Goal: Task Accomplishment & Management: Manage account settings

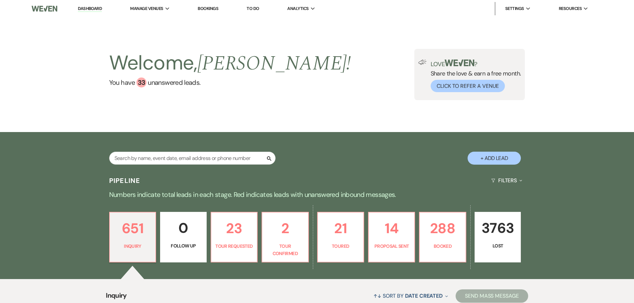
click at [203, 8] on link "Bookings" at bounding box center [208, 9] width 21 height 6
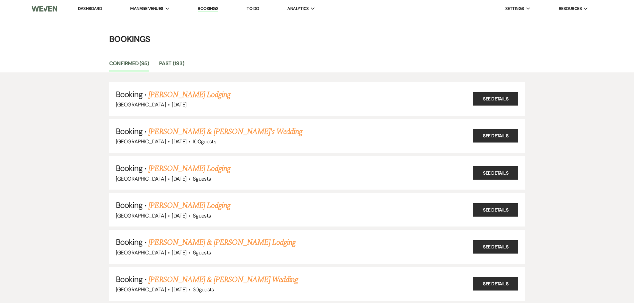
drag, startPoint x: 79, startPoint y: 187, endPoint x: 79, endPoint y: 51, distance: 136.0
click at [214, 3] on li "Bookings" at bounding box center [207, 8] width 27 height 13
click at [212, 8] on link "Bookings" at bounding box center [208, 9] width 21 height 6
click at [210, 9] on link "Bookings" at bounding box center [208, 9] width 21 height 6
click at [47, 10] on img at bounding box center [44, 9] width 25 height 14
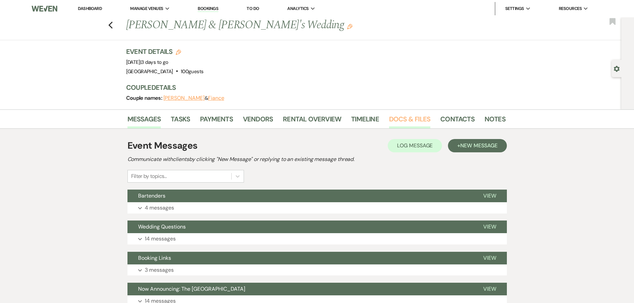
click at [395, 120] on link "Docs & Files" at bounding box center [409, 121] width 41 height 15
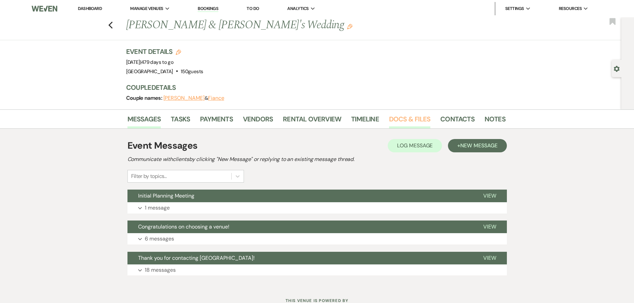
click at [425, 121] on link "Docs & Files" at bounding box center [409, 121] width 41 height 15
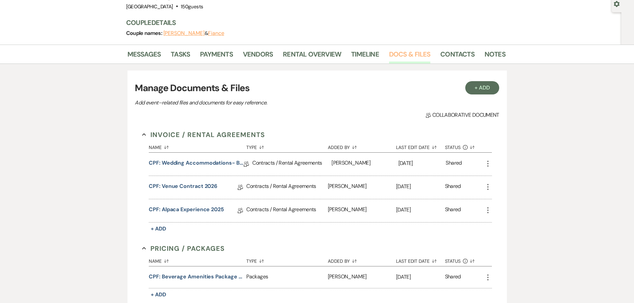
scroll to position [100, 0]
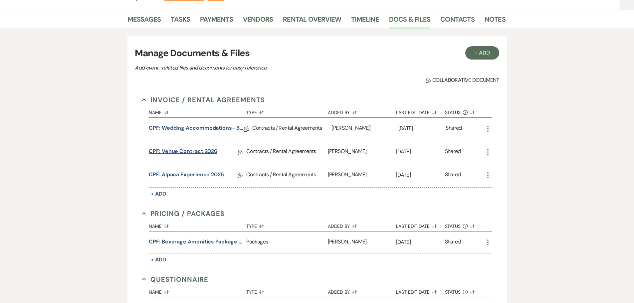
click at [213, 152] on link "CPF: Venue Contract 2026" at bounding box center [183, 152] width 69 height 10
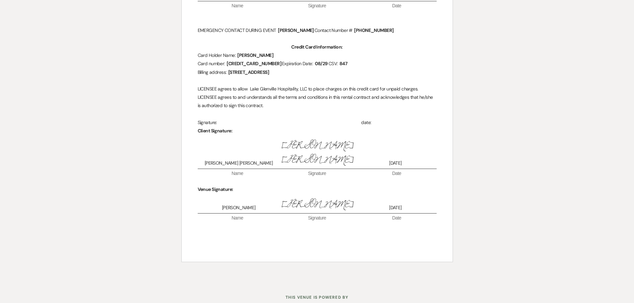
scroll to position [2687, 0]
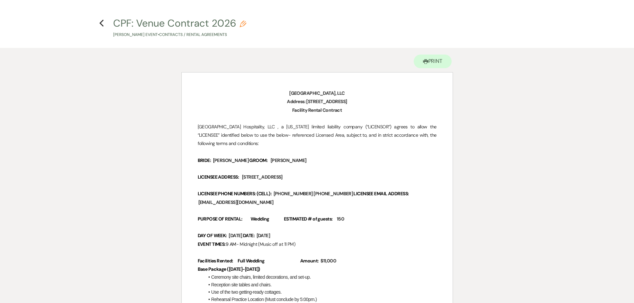
scroll to position [0, 0]
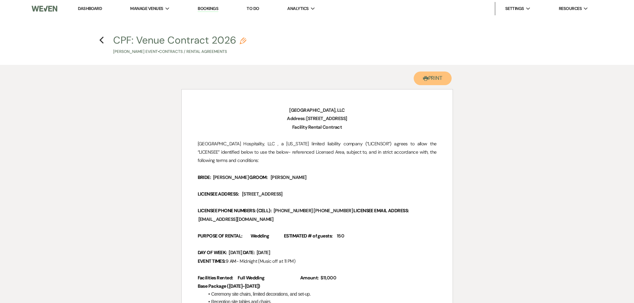
click at [420, 73] on button "Printer Print" at bounding box center [432, 79] width 38 height 14
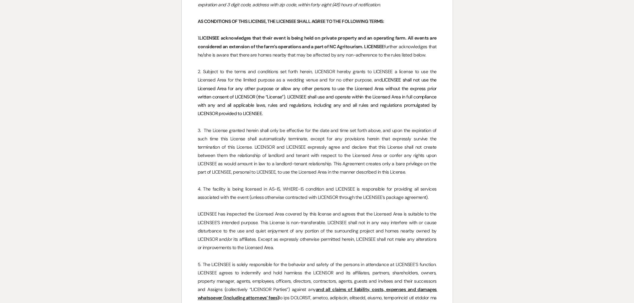
scroll to position [1853, 0]
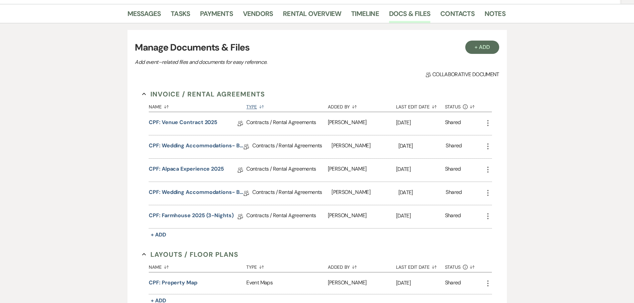
scroll to position [133, 0]
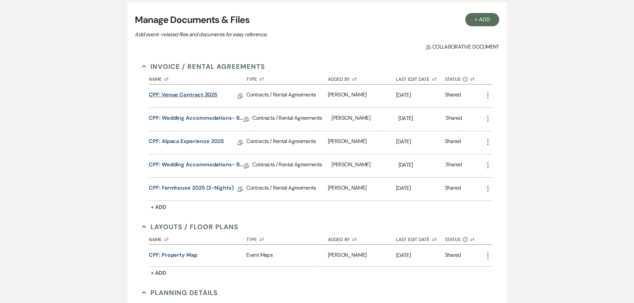
click at [175, 93] on link "CPF: Venue Contract 2025" at bounding box center [183, 96] width 69 height 10
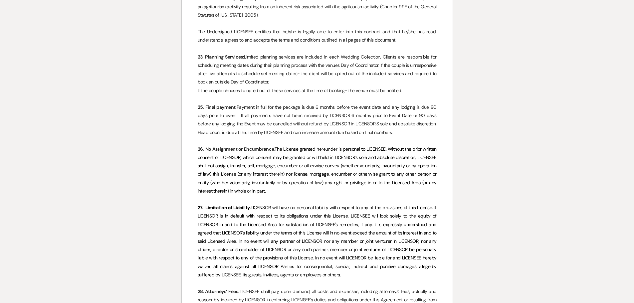
scroll to position [2292, 0]
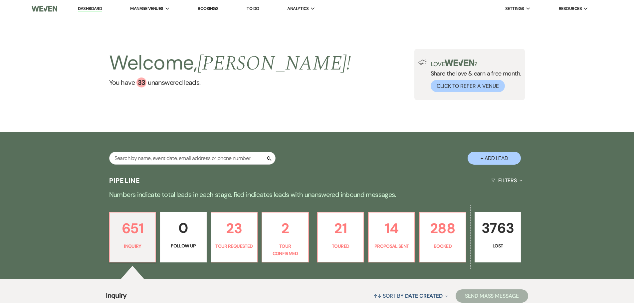
click at [196, 7] on li "Bookings" at bounding box center [207, 8] width 27 height 13
click at [202, 7] on link "Bookings" at bounding box center [208, 9] width 21 height 6
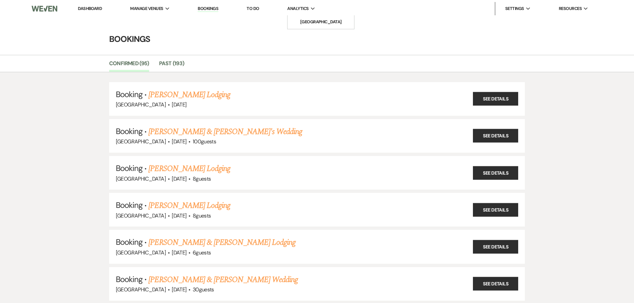
click at [295, 29] on ul "[GEOGRAPHIC_DATA]" at bounding box center [320, 22] width 67 height 14
click at [299, 25] on li "[GEOGRAPHIC_DATA]" at bounding box center [321, 22] width 60 height 7
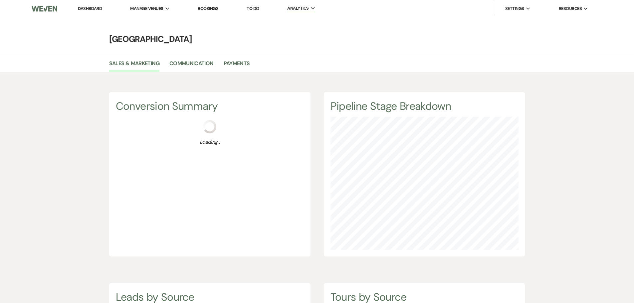
scroll to position [303, 634]
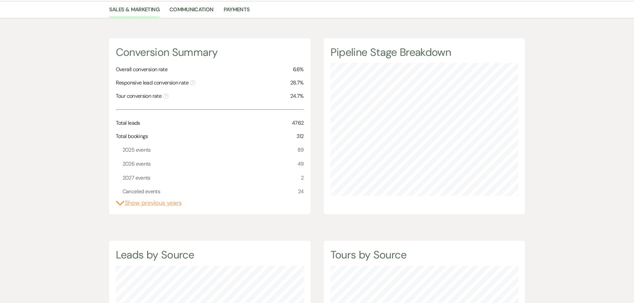
scroll to position [0, 0]
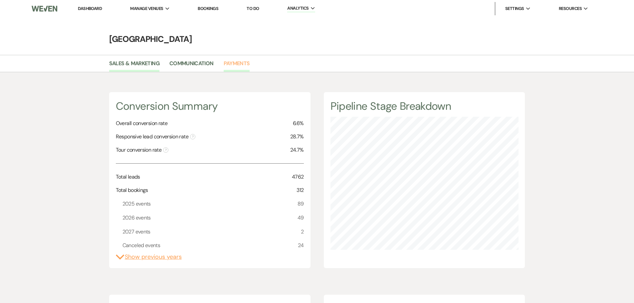
click at [242, 69] on link "Payments" at bounding box center [236, 65] width 26 height 13
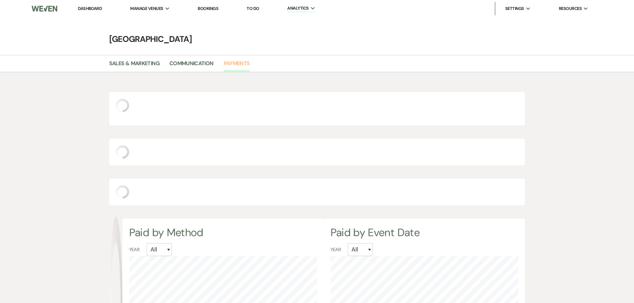
select select "2025"
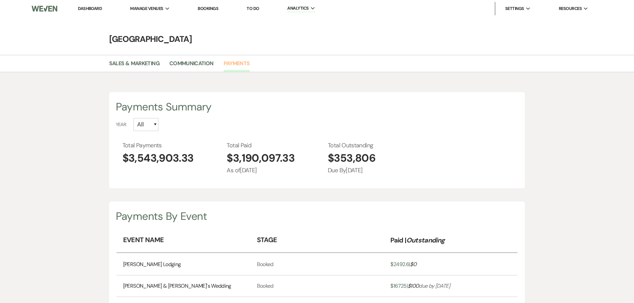
scroll to position [303, 634]
click at [141, 127] on select "All 2027 2026 2025 2024 2023 2022 2021" at bounding box center [145, 124] width 25 height 13
select select "2025"
click at [133, 118] on select "All 2027 2026 2025 2024 2023 2022 2021" at bounding box center [145, 124] width 25 height 13
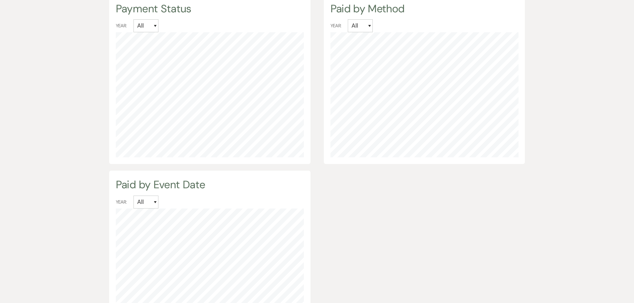
scroll to position [632, 0]
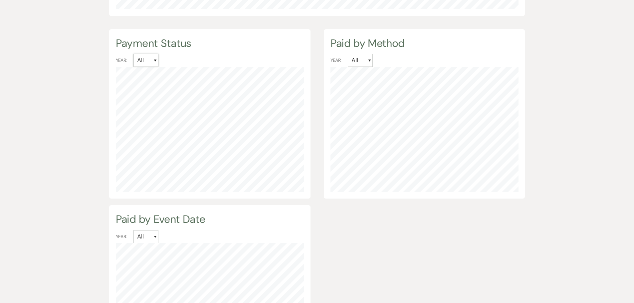
click at [143, 57] on select "All 2027 2026 2025 2024 2023 2022 2021" at bounding box center [145, 60] width 25 height 13
select select "2026"
click at [133, 54] on select "All 2027 2026 2025 2024 2023 2022 2021" at bounding box center [145, 60] width 25 height 13
click at [150, 235] on select "All 2025 2024 2023 2022 2021" at bounding box center [145, 236] width 25 height 13
click at [133, 230] on select "All 2025 2024 2023 2022 2021" at bounding box center [145, 236] width 25 height 13
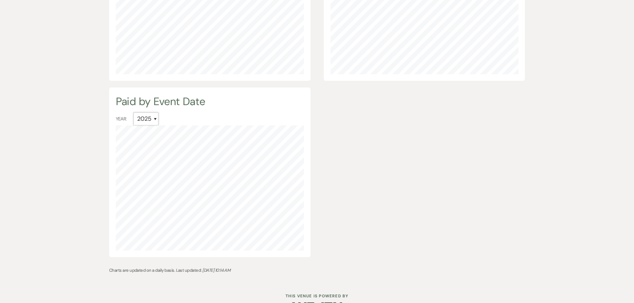
scroll to position [765, 0]
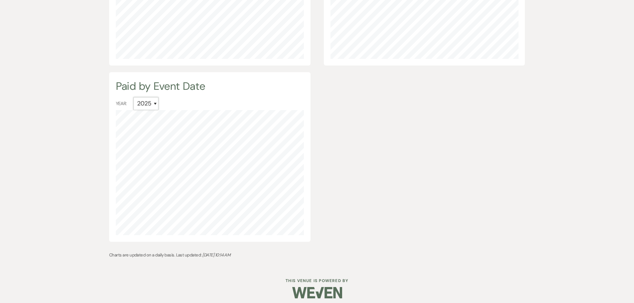
click at [145, 106] on select "All 2025 2024 2023 2022 2021" at bounding box center [145, 103] width 25 height 13
click at [133, 97] on select "All 2025 2024 2023 2022 2021" at bounding box center [145, 103] width 25 height 13
click at [142, 105] on select "All 2025 2024 2023 2022 2021" at bounding box center [145, 103] width 25 height 13
select select "2025"
click at [133, 97] on select "All 2025 2024 2023 2022 2021" at bounding box center [145, 103] width 25 height 13
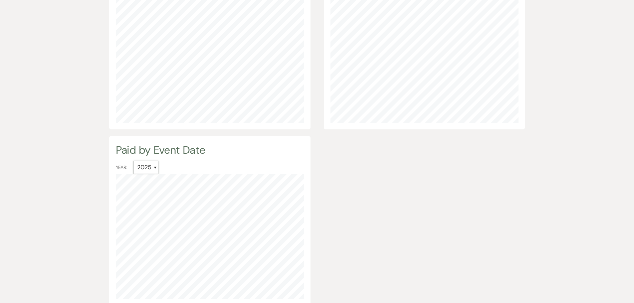
scroll to position [632, 0]
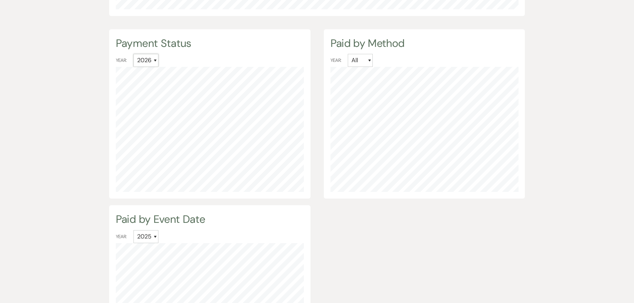
click at [149, 65] on select "All 2027 2026 2025 2024 2023 2022 2021" at bounding box center [145, 60] width 25 height 13
select select "2025"
click at [133, 54] on select "All 2027 2026 2025 2024 2023 2022 2021" at bounding box center [145, 60] width 25 height 13
